Goal: Navigation & Orientation: Find specific page/section

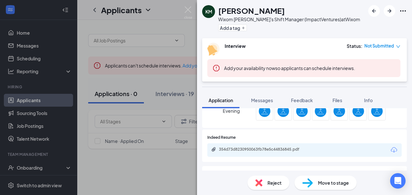
scroll to position [258, 0]
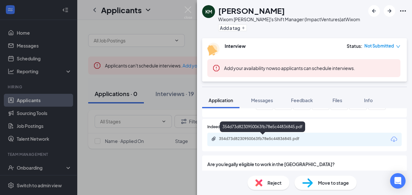
click at [256, 139] on div "354d73d8230950063fb78e5c44836845.pdf" at bounding box center [264, 138] width 90 height 5
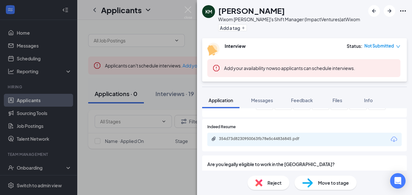
click at [173, 26] on div "KM [PERSON_NAME] [PERSON_NAME] [PERSON_NAME]'s Shift Manager (ImpactVentures) a…" at bounding box center [206, 97] width 412 height 195
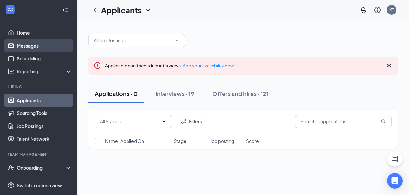
click at [31, 46] on link "Messages" at bounding box center [44, 45] width 55 height 13
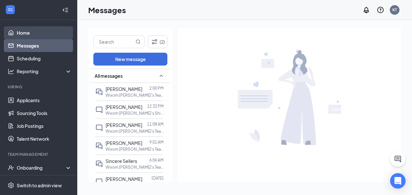
click at [26, 33] on link "Home" at bounding box center [44, 32] width 55 height 13
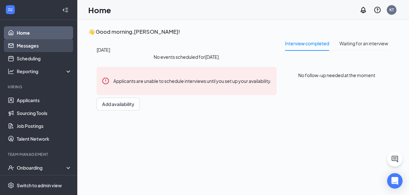
click at [36, 47] on link "Messages" at bounding box center [44, 45] width 55 height 13
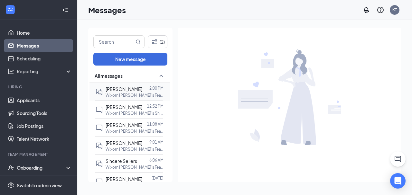
click at [142, 92] on div at bounding box center [145, 89] width 7 height 7
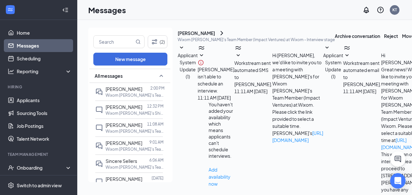
scroll to position [220, 0]
